Goal: Transaction & Acquisition: Purchase product/service

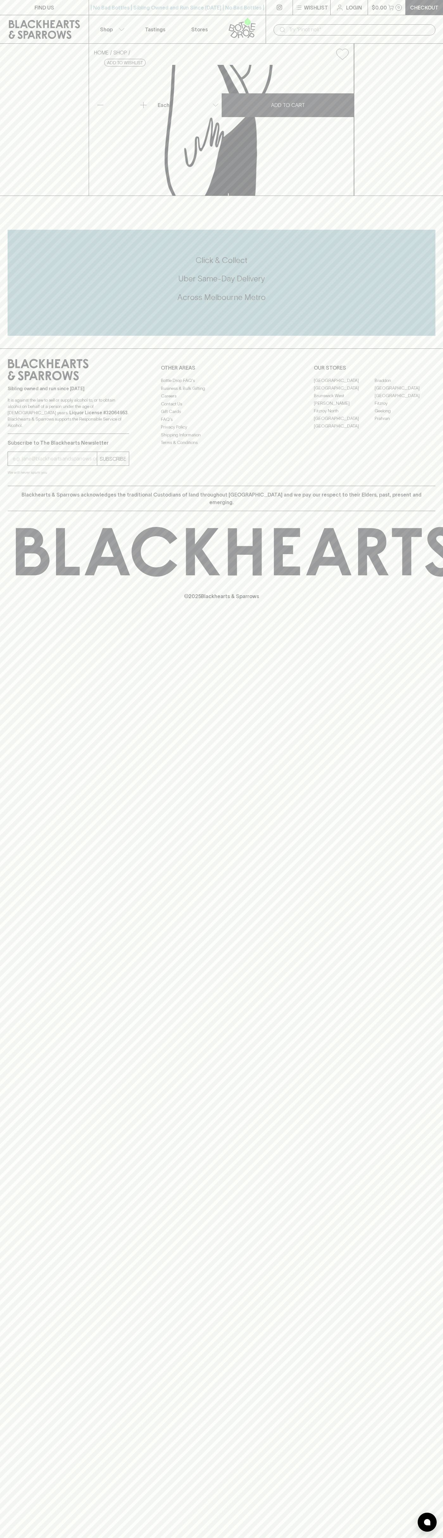
click at [411, 0] on link "Checkout" at bounding box center [423, 7] width 37 height 15
click at [433, 102] on div "HOME SHOP Indigo Mandarin Bergamot & Lemon Myrtle Soda 330ml $6.00 Add to wishl…" at bounding box center [221, 120] width 443 height 152
click at [428, 1537] on html "FIND US | No Bad Bottles | Sibling Owned and Run Since 2006 | No Bad Bottles | …" at bounding box center [221, 769] width 443 height 1538
click at [15, 87] on div "HOME SHOP Indigo Mandarin Bergamot & Lemon Myrtle Soda 330ml $6.00 Add to wishl…" at bounding box center [221, 120] width 443 height 152
